Goal: Information Seeking & Learning: Learn about a topic

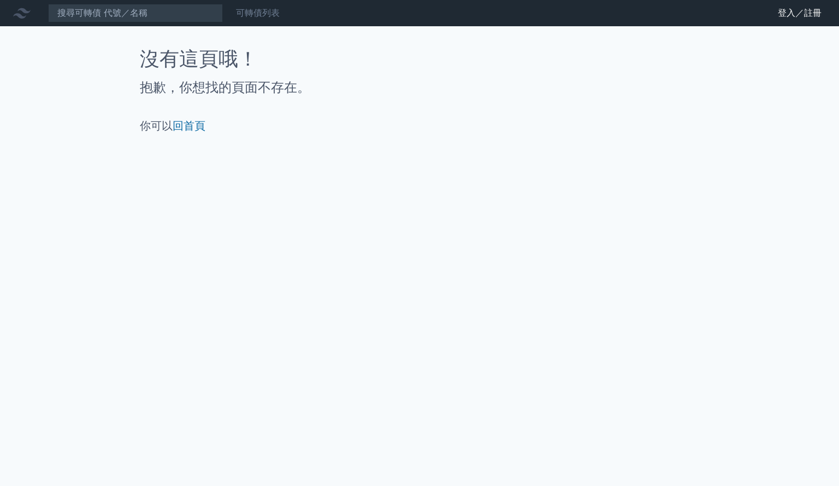
click at [256, 16] on link "可轉債列表" at bounding box center [258, 13] width 44 height 10
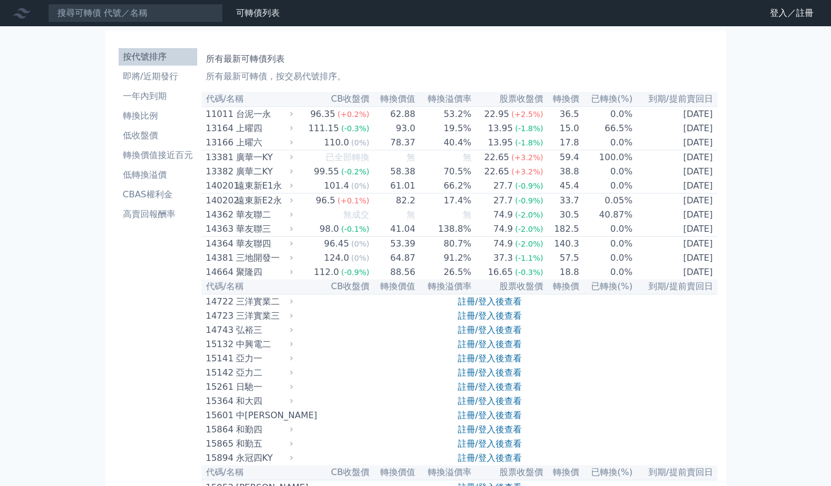
click at [0, 0] on link "財務數據" at bounding box center [0, 0] width 0 height 0
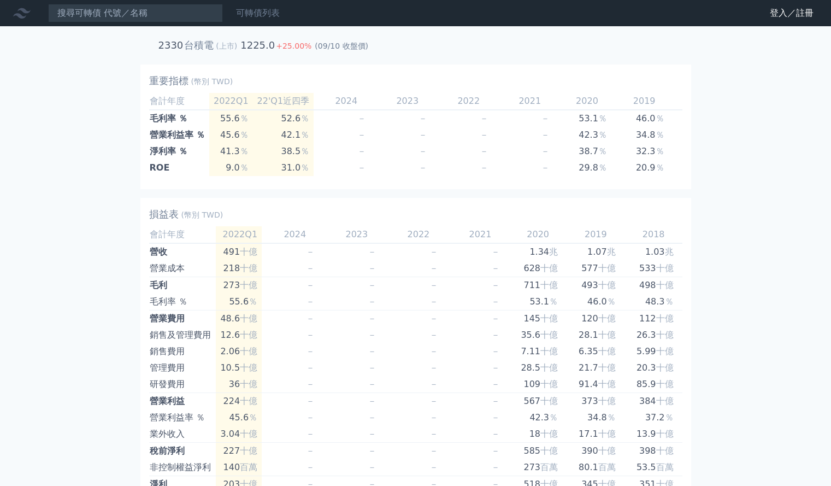
click at [252, 9] on link "可轉債列表" at bounding box center [258, 13] width 44 height 10
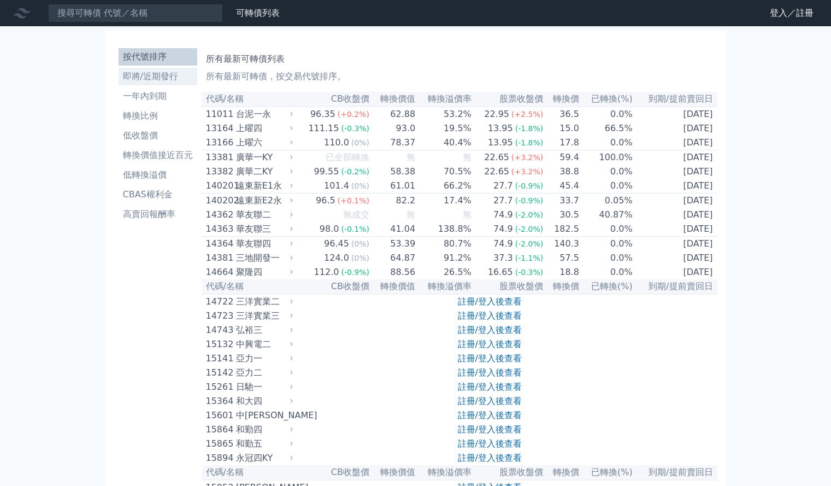
click at [158, 78] on li "即將/近期發行" at bounding box center [158, 76] width 79 height 13
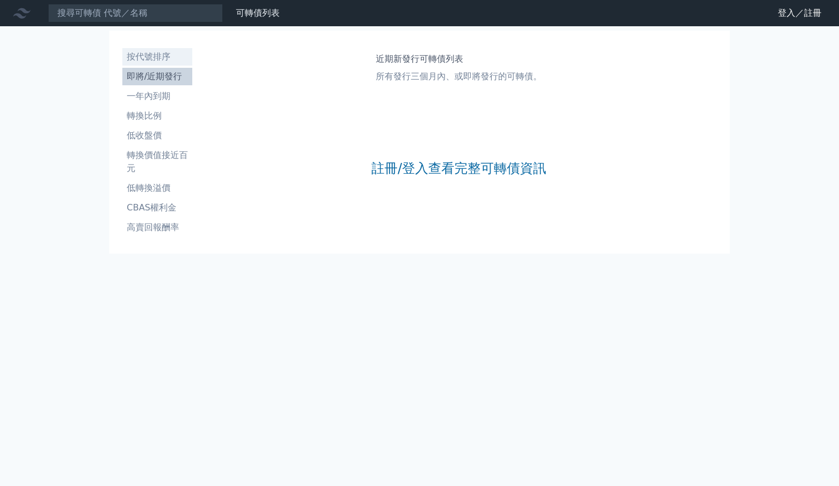
click at [164, 58] on li "按代號排序" at bounding box center [157, 56] width 70 height 13
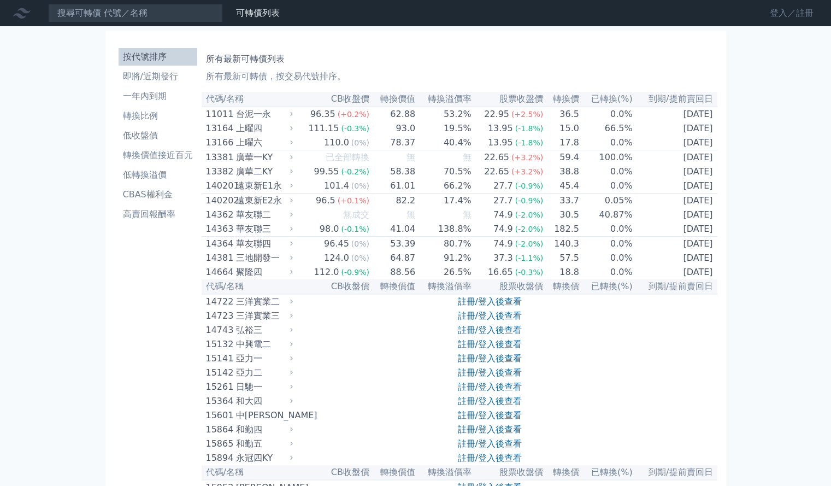
click at [805, 20] on link "登入／註冊" at bounding box center [791, 12] width 61 height 17
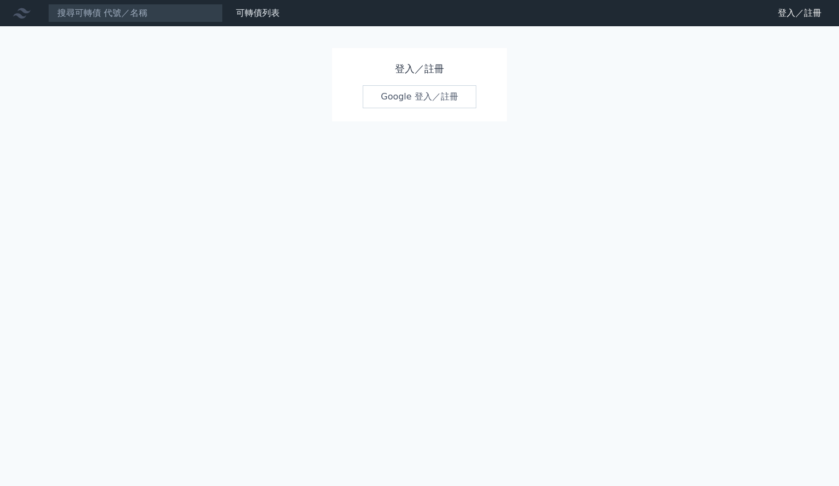
click at [436, 92] on link "Google 登入／註冊" at bounding box center [420, 96] width 114 height 23
